Goal: Task Accomplishment & Management: Use online tool/utility

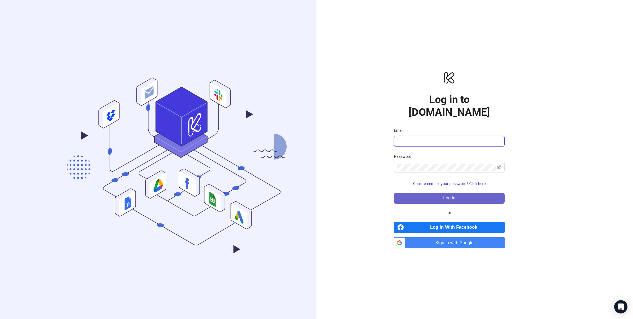
type input "**********"
click at [429, 193] on button "Log in" at bounding box center [449, 198] width 111 height 11
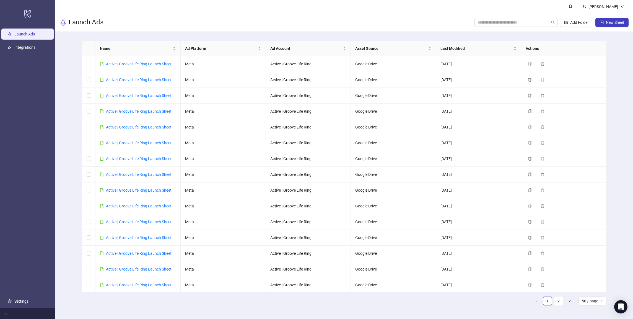
click at [614, 18] on div "Add Folder New Sheet" at bounding box center [552, 23] width 154 height 18
click at [609, 25] on button "New Sheet" at bounding box center [611, 22] width 33 height 9
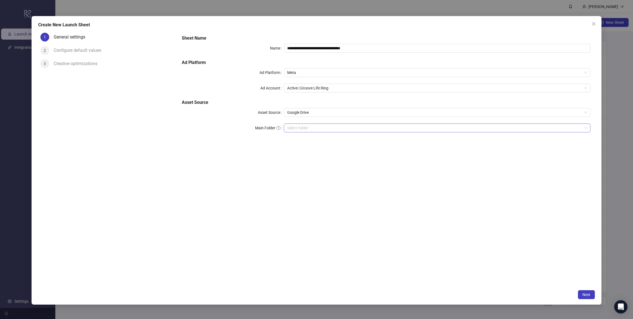
click at [311, 129] on input "Main Folder" at bounding box center [434, 128] width 295 height 8
click at [582, 295] on span "Next" at bounding box center [586, 294] width 8 height 4
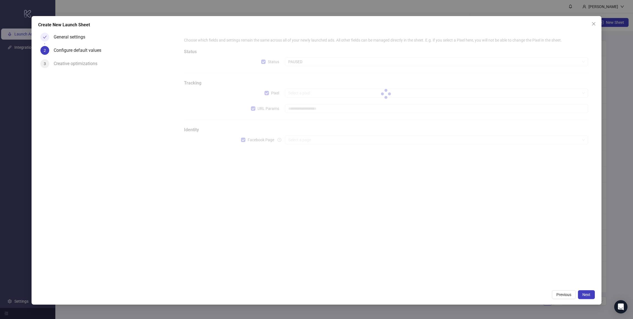
type input "**********"
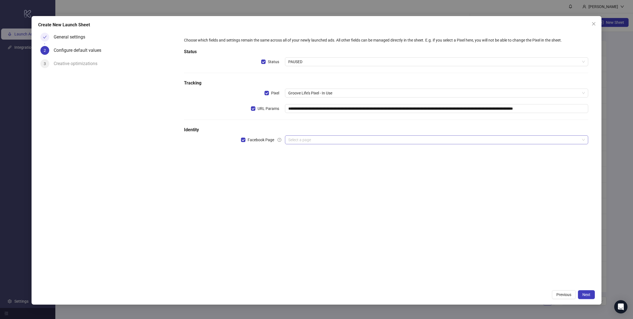
click at [301, 141] on input "search" at bounding box center [433, 140] width 291 height 8
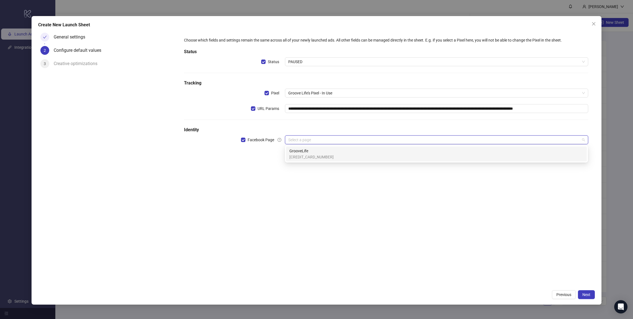
click at [302, 150] on span "GrooveLife" at bounding box center [311, 151] width 44 height 6
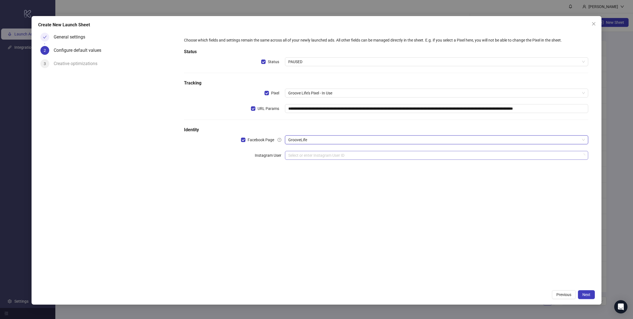
click at [305, 157] on input "search" at bounding box center [433, 155] width 291 height 8
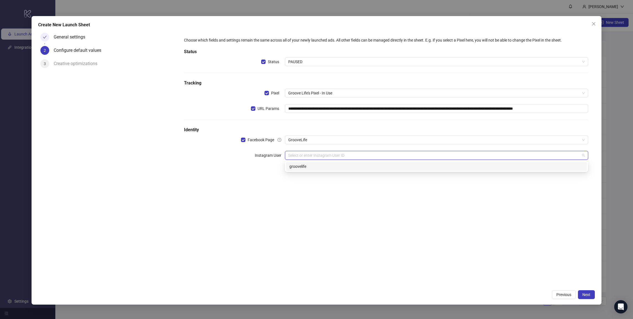
click at [308, 170] on div "groovelife" at bounding box center [436, 166] width 301 height 9
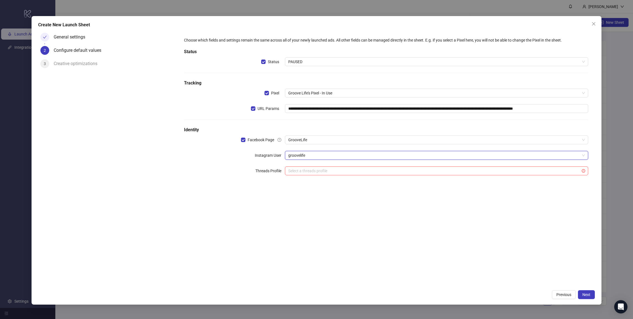
click at [534, 214] on div "**********" at bounding box center [385, 158] width 417 height 256
click at [585, 295] on span "Next" at bounding box center [586, 294] width 8 height 4
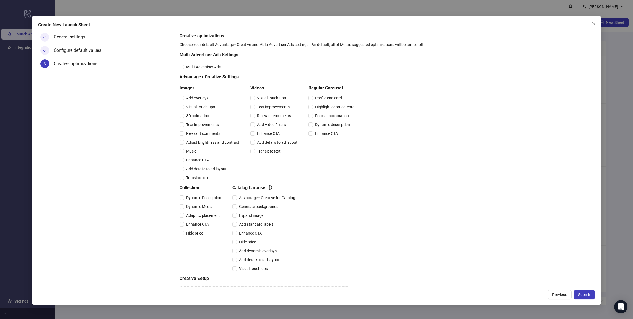
scroll to position [26, 0]
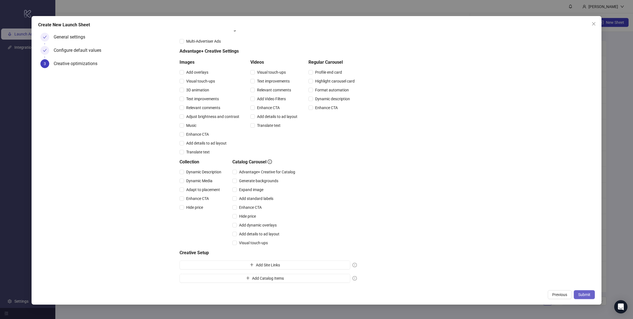
click at [580, 297] on button "Submit" at bounding box center [584, 294] width 21 height 9
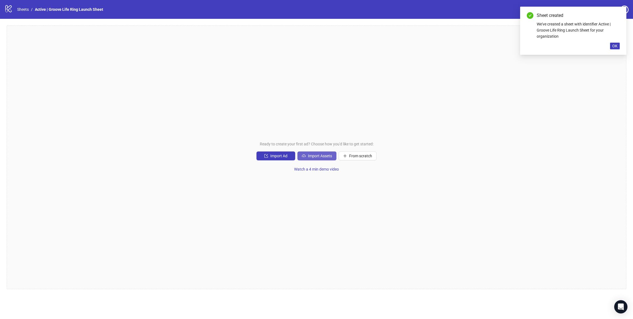
click at [309, 154] on span "Import Assets" at bounding box center [320, 156] width 24 height 4
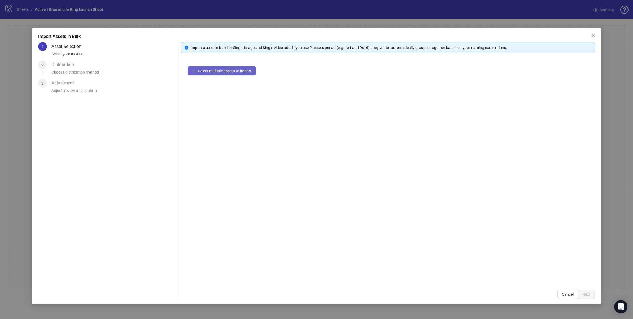
click at [232, 72] on span "Select multiple assets to import" at bounding box center [224, 71] width 53 height 4
click at [589, 294] on span "Next" at bounding box center [586, 294] width 8 height 4
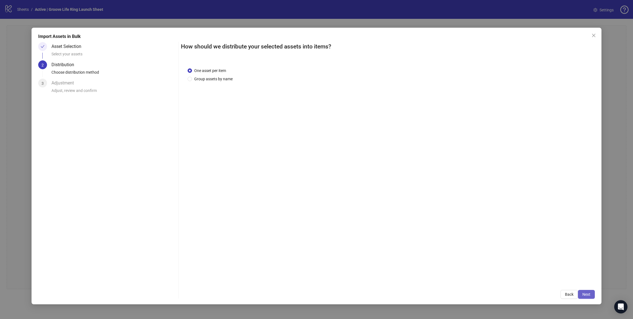
click at [587, 295] on span "Next" at bounding box center [586, 294] width 8 height 4
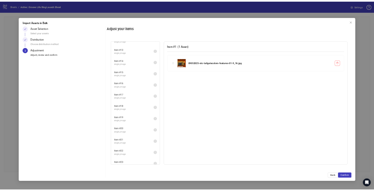
scroll to position [420, 0]
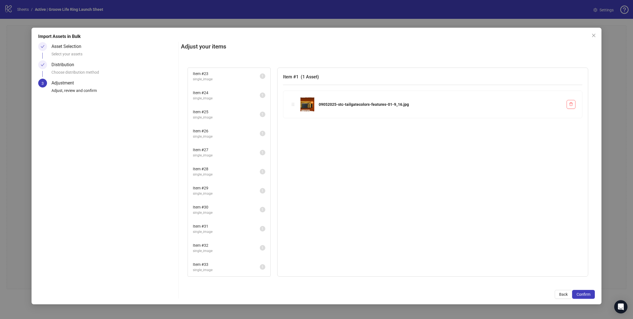
click at [242, 199] on div "Item # 29 single_image 1" at bounding box center [229, 190] width 82 height 19
click at [214, 203] on li "Item # 30 single_image 1" at bounding box center [228, 210] width 81 height 18
click at [214, 225] on span "Item # 31" at bounding box center [226, 226] width 67 height 6
click at [581, 296] on button "Confirm" at bounding box center [583, 294] width 23 height 9
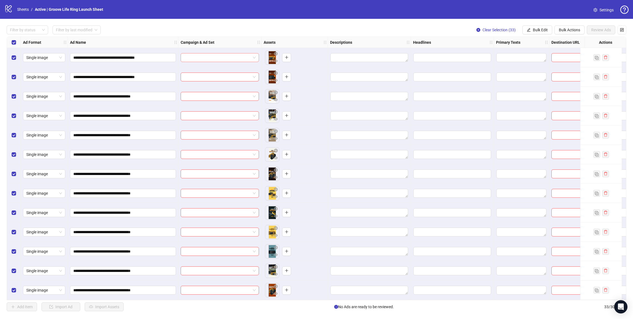
click at [253, 57] on span at bounding box center [220, 57] width 72 height 8
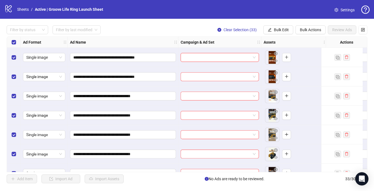
click at [255, 57] on span at bounding box center [220, 57] width 72 height 8
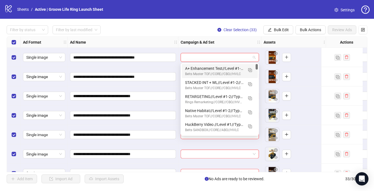
click at [204, 24] on div "**********" at bounding box center [187, 105] width 374 height 172
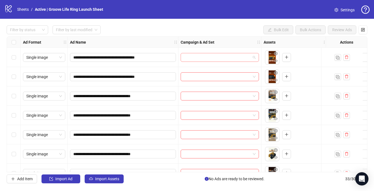
click at [227, 56] on input "search" at bounding box center [217, 57] width 67 height 8
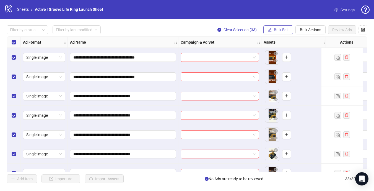
click at [282, 33] on button "Bulk Edit" at bounding box center [278, 29] width 30 height 9
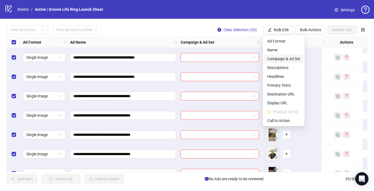
click at [278, 61] on span "Campaign & Ad Set" at bounding box center [283, 59] width 33 height 6
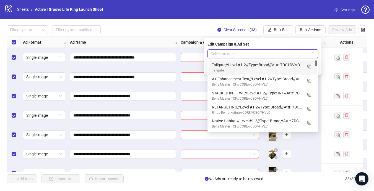
click at [232, 53] on input "search" at bounding box center [260, 54] width 99 height 8
click at [244, 66] on div "Tailgate//Level #1-2//Type: Broad//Attr: 7DC1DV//OPT: PUR//Place: A+ Auto//Crea…" at bounding box center [257, 65] width 91 height 6
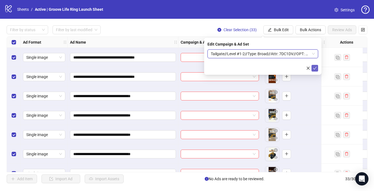
click at [317, 68] on icon "check" at bounding box center [315, 68] width 4 height 4
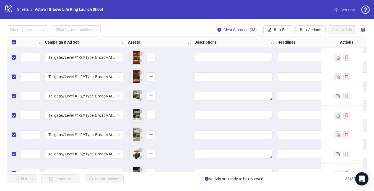
scroll to position [0, 227]
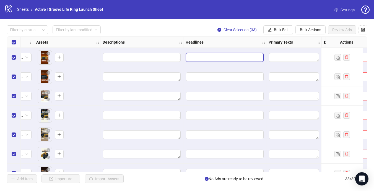
click at [214, 59] on input "Edit values" at bounding box center [225, 57] width 78 height 9
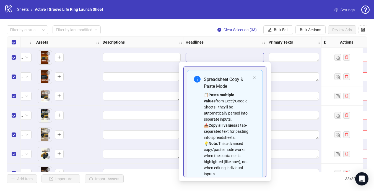
scroll to position [32, 0]
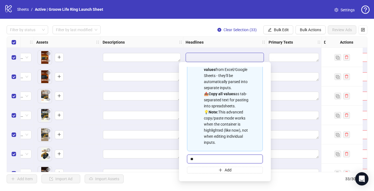
type input "*"
click at [203, 43] on strong "Headlines" at bounding box center [195, 42] width 18 height 6
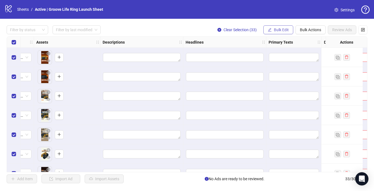
click at [284, 32] on button "Bulk Edit" at bounding box center [278, 29] width 30 height 9
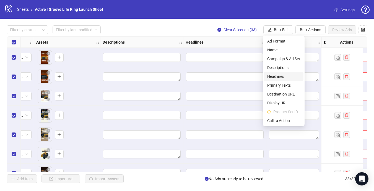
click at [276, 76] on span "Headlines" at bounding box center [283, 77] width 33 height 6
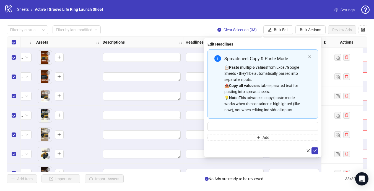
click at [310, 56] on icon "close" at bounding box center [309, 56] width 3 height 3
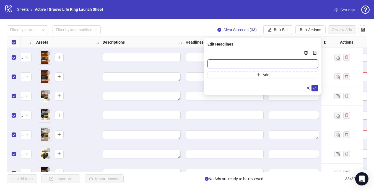
click at [245, 64] on input "Multi-input container - paste or copy values" at bounding box center [263, 63] width 111 height 9
type input "*"
type input "**********"
click at [315, 88] on icon "check" at bounding box center [315, 88] width 4 height 4
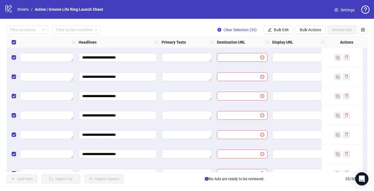
scroll to position [0, 349]
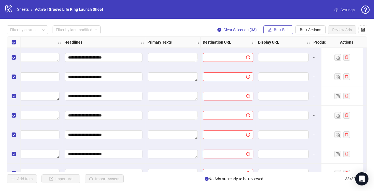
click at [276, 26] on button "Bulk Edit" at bounding box center [278, 29] width 30 height 9
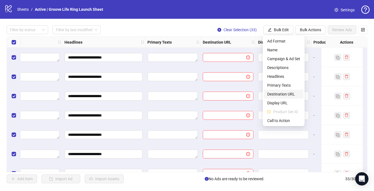
click at [284, 92] on span "Destination URL" at bounding box center [283, 94] width 33 height 6
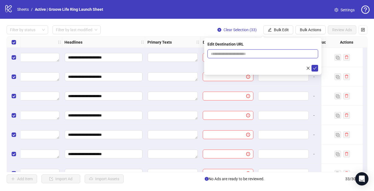
click at [246, 55] on input "text" at bounding box center [261, 54] width 100 height 6
paste input "**********"
type input "**********"
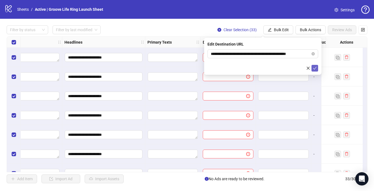
click at [315, 69] on icon "check" at bounding box center [315, 68] width 4 height 4
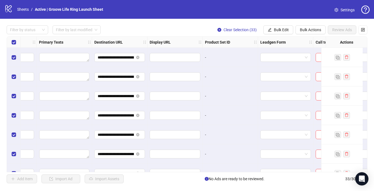
scroll to position [0, 549]
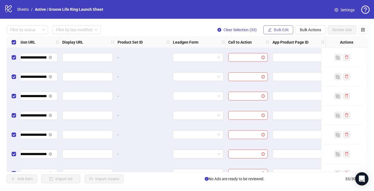
click at [286, 26] on button "Bulk Edit" at bounding box center [278, 29] width 30 height 9
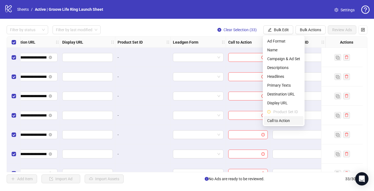
click at [286, 121] on span "Call to Action" at bounding box center [283, 121] width 33 height 6
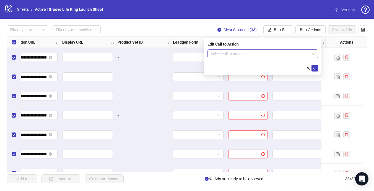
click at [280, 55] on input "search" at bounding box center [260, 54] width 99 height 8
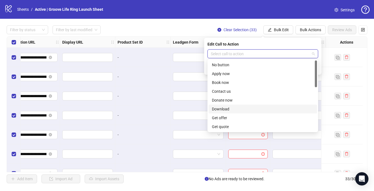
scroll to position [115, 0]
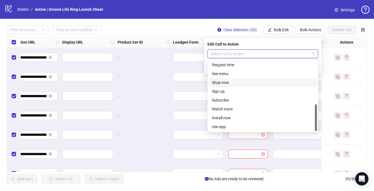
click at [240, 85] on div "Shop now" at bounding box center [263, 83] width 102 height 6
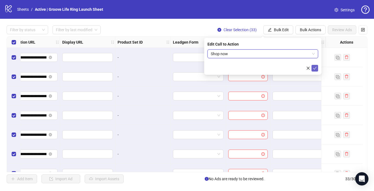
click at [315, 69] on icon "check" at bounding box center [315, 68] width 4 height 3
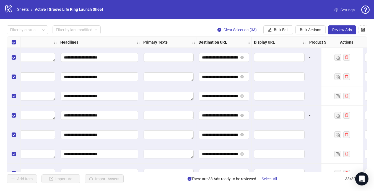
scroll to position [0, 303]
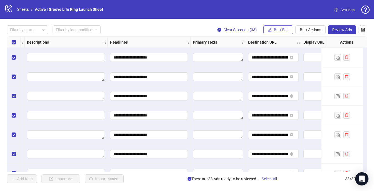
click at [282, 27] on button "Bulk Edit" at bounding box center [278, 29] width 30 height 9
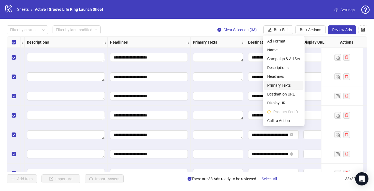
click at [281, 85] on span "Primary Texts" at bounding box center [283, 85] width 33 height 6
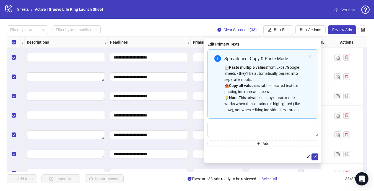
click at [308, 55] on div "Spreadsheet Copy & Paste Mode 📋 Paste multiple values from Excel/Google Sheets …" at bounding box center [263, 84] width 111 height 69
click at [309, 57] on icon "close" at bounding box center [309, 56] width 3 height 3
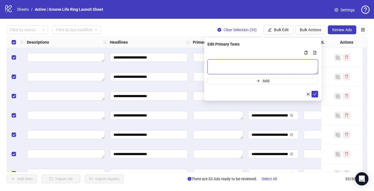
click at [236, 61] on textarea "Multi-text input container - paste or copy values" at bounding box center [263, 66] width 111 height 15
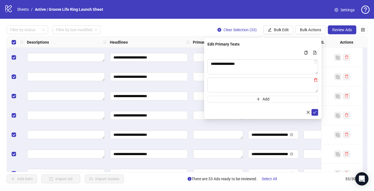
click at [317, 81] on icon "delete" at bounding box center [315, 81] width 3 height 4
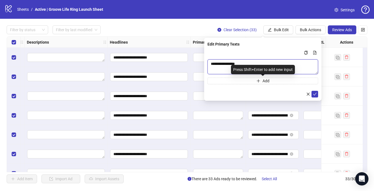
click at [252, 64] on textarea "**********" at bounding box center [263, 66] width 111 height 15
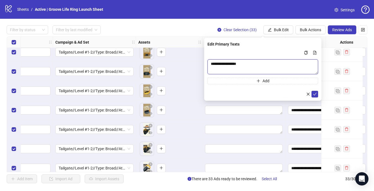
scroll to position [296, 90]
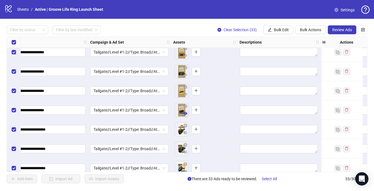
click at [184, 113] on icon "eye" at bounding box center [185, 113] width 4 height 3
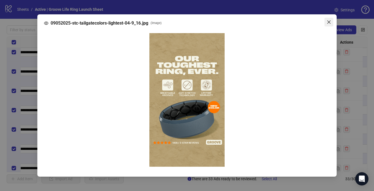
click at [330, 22] on icon "close" at bounding box center [329, 22] width 4 height 4
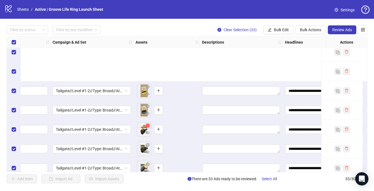
scroll to position [401, 128]
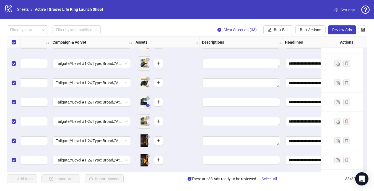
click at [146, 107] on icon "eye" at bounding box center [148, 106] width 4 height 4
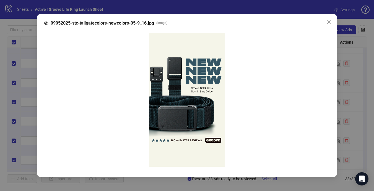
click at [327, 76] on div at bounding box center [187, 100] width 286 height 143
click at [330, 23] on icon "close" at bounding box center [328, 21] width 3 height 3
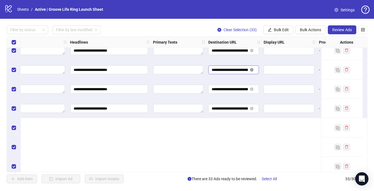
scroll to position [69, 343]
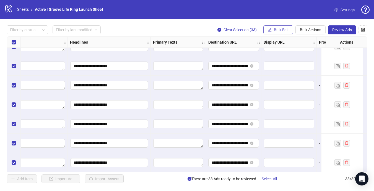
click at [275, 28] on span "Bulk Edit" at bounding box center [281, 30] width 15 height 4
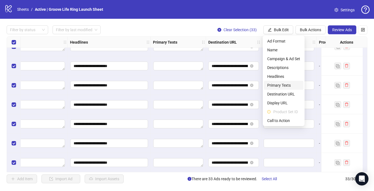
click at [279, 84] on span "Primary Texts" at bounding box center [283, 85] width 33 height 6
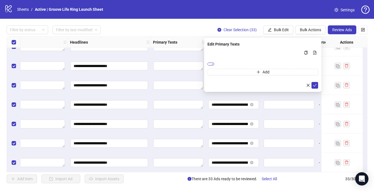
click at [214, 66] on textarea "**********" at bounding box center [211, 64] width 7 height 3
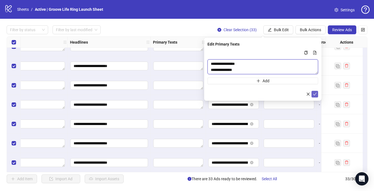
type textarea "**********"
click at [315, 96] on icon "check" at bounding box center [315, 94] width 4 height 4
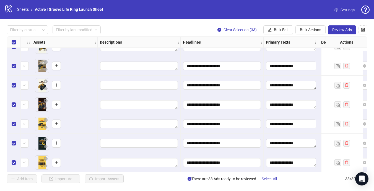
scroll to position [69, 234]
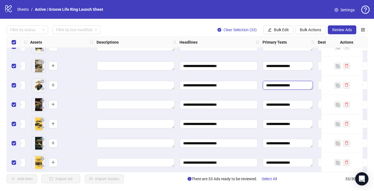
click at [299, 85] on textarea "**********" at bounding box center [288, 85] width 50 height 9
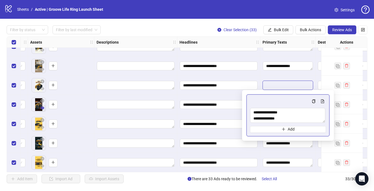
click at [42, 109] on icon "eye" at bounding box center [42, 108] width 4 height 3
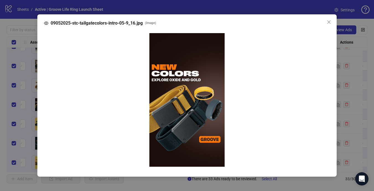
click at [99, 129] on div "09052025-stc-tailgatecolors-intro-05-9_16.jpg ( image )" at bounding box center [187, 95] width 374 height 191
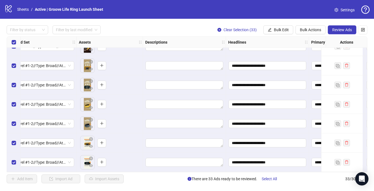
scroll to position [517, 184]
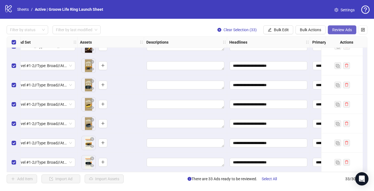
click at [346, 30] on span "Review Ads" at bounding box center [342, 30] width 20 height 4
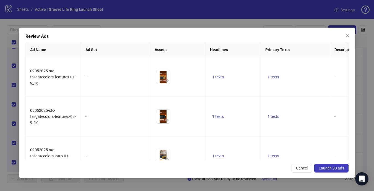
click at [325, 168] on span "Launch 33 ads" at bounding box center [331, 168] width 25 height 4
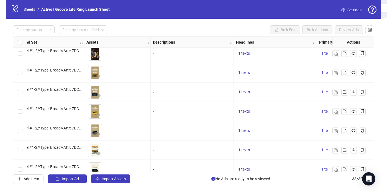
scroll to position [508, 184]
